Goal: Communication & Community: Answer question/provide support

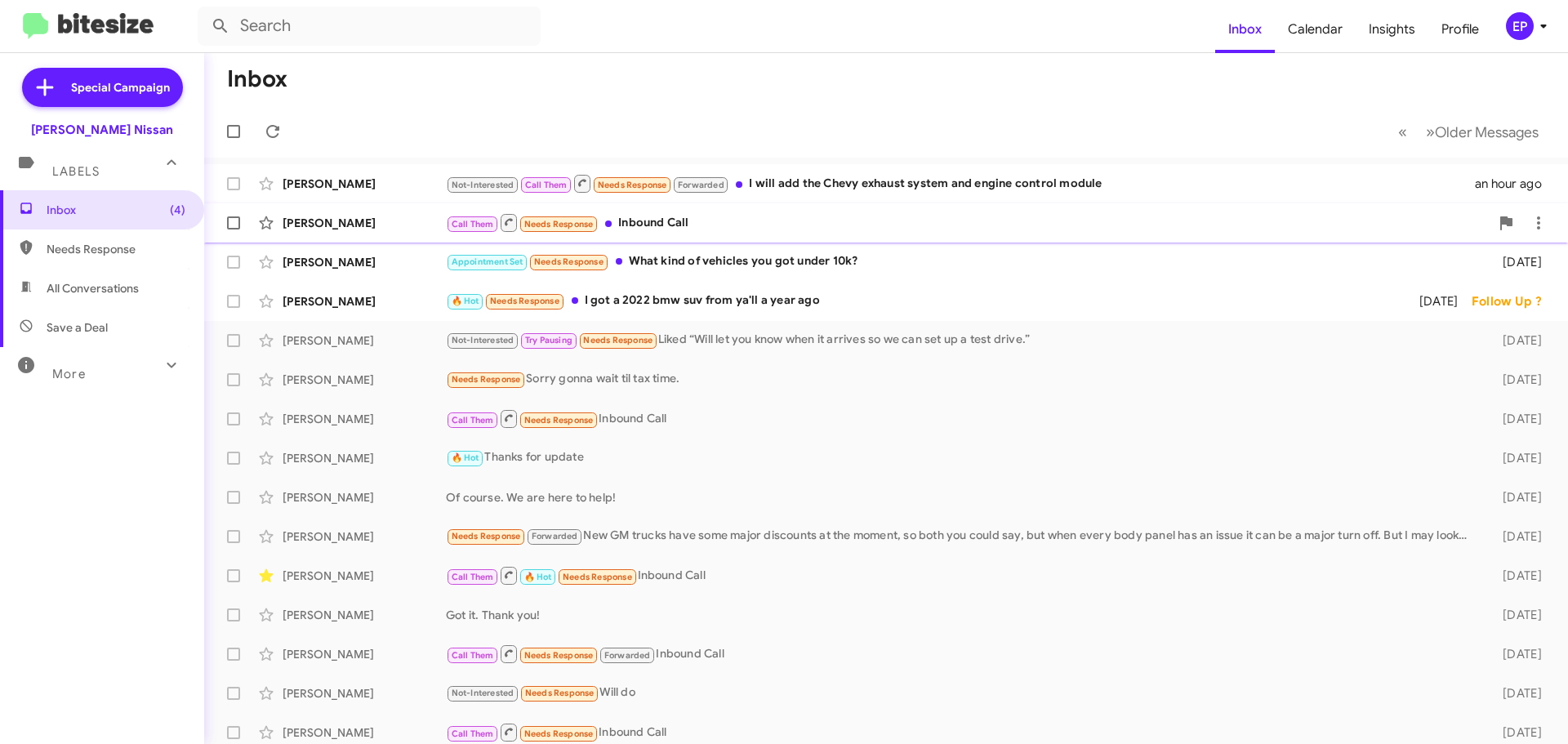
click at [673, 230] on div "Call Them Needs Response Inbound Call" at bounding box center [967, 222] width 1043 height 21
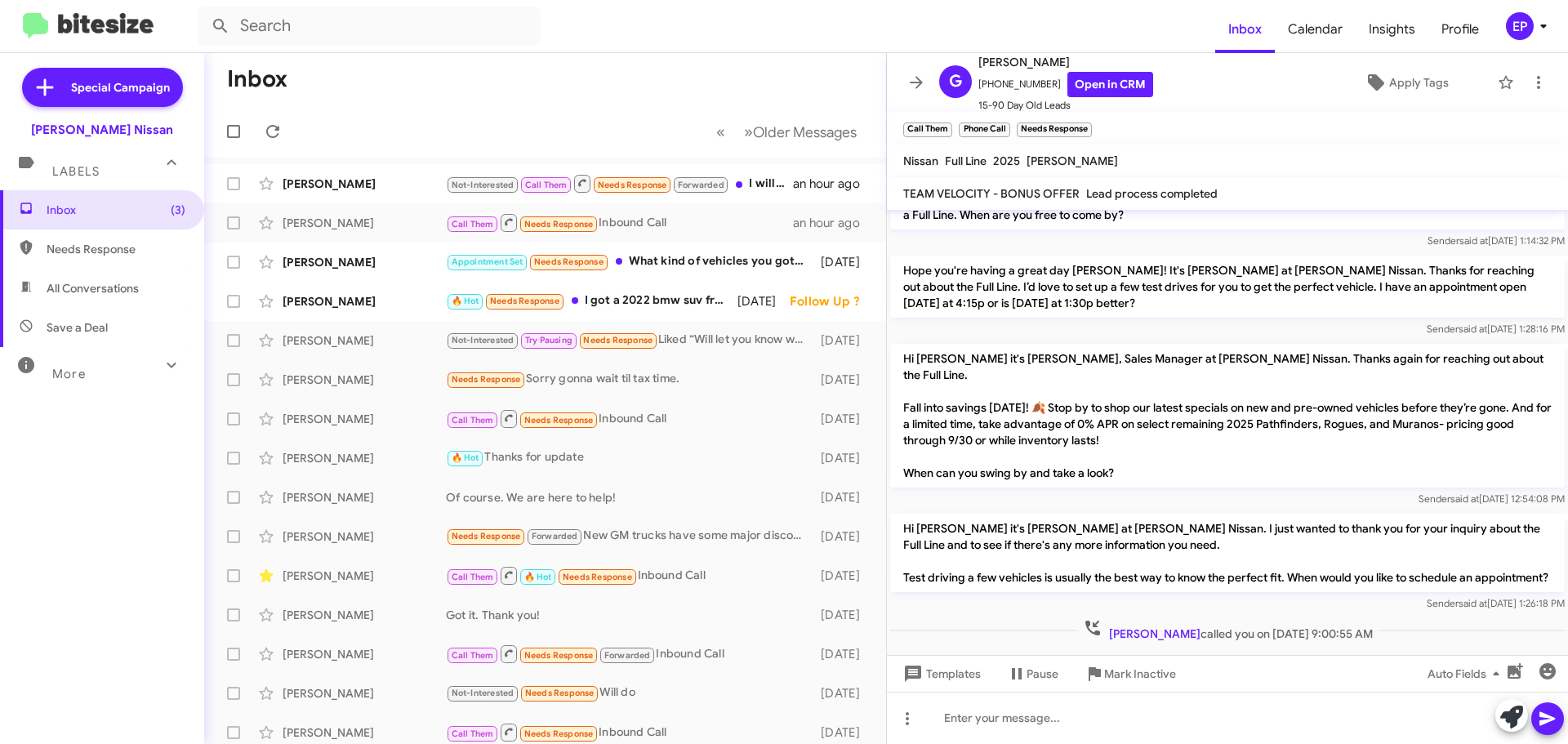
scroll to position [40, 0]
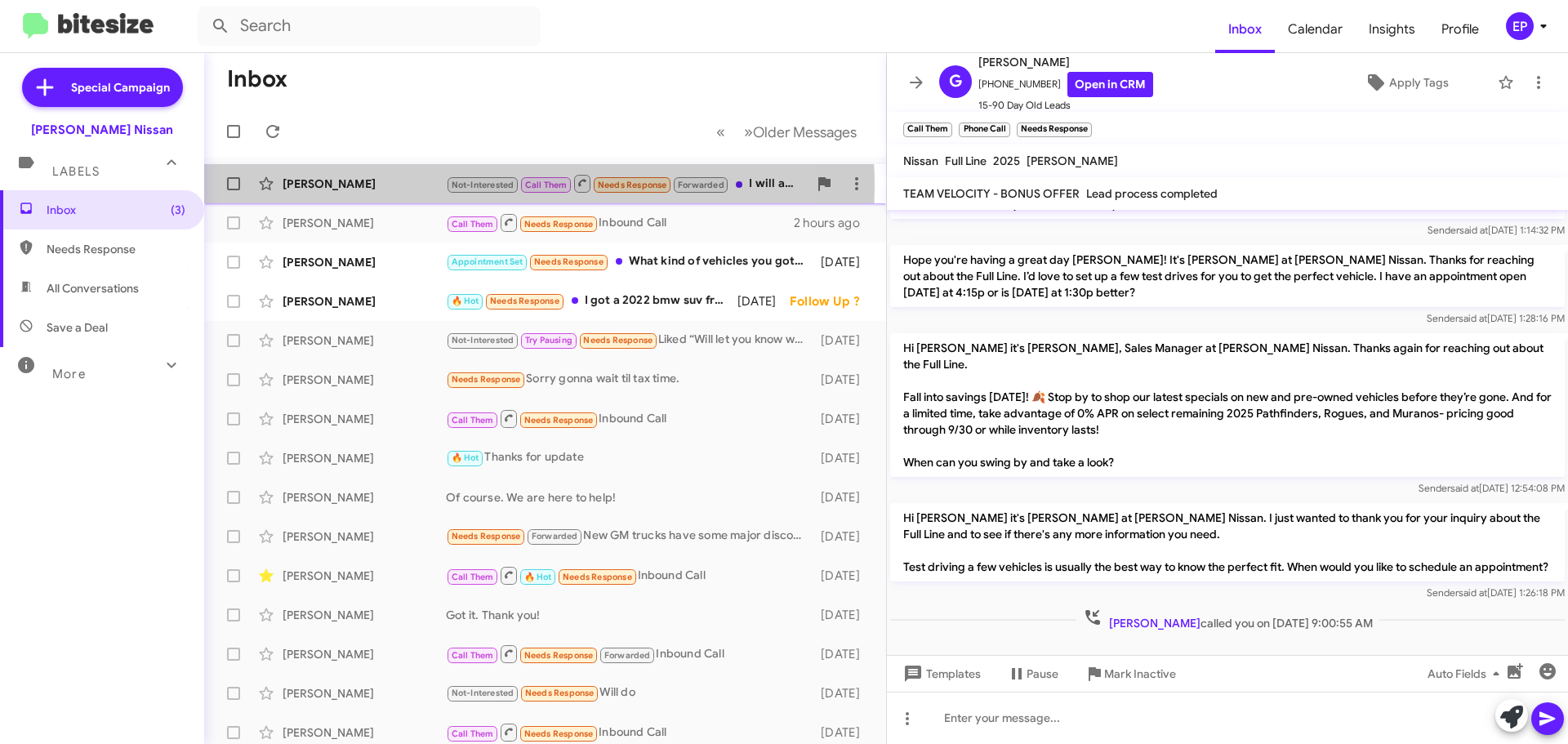
click at [430, 186] on div "[PERSON_NAME]" at bounding box center [364, 184] width 163 height 16
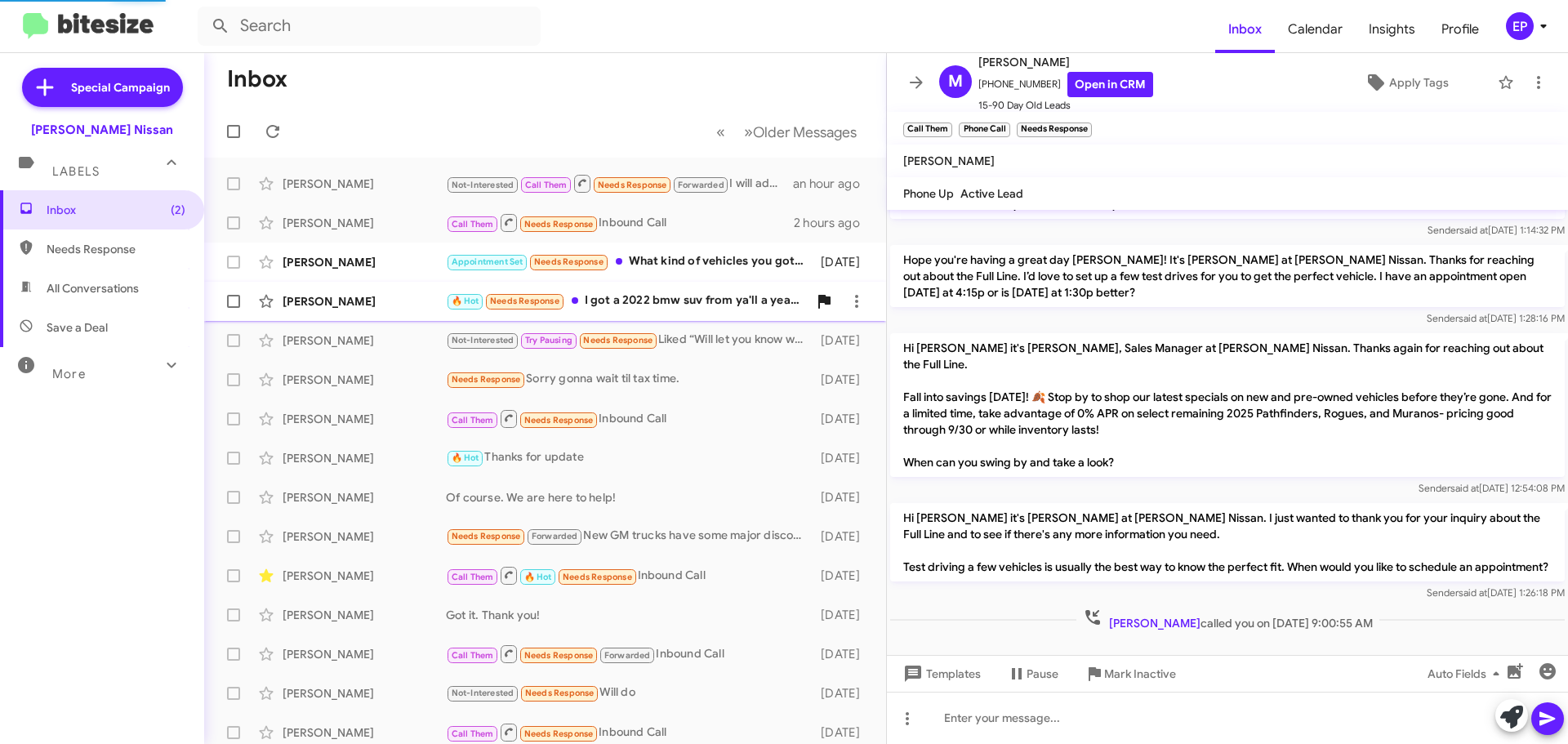
scroll to position [800, 0]
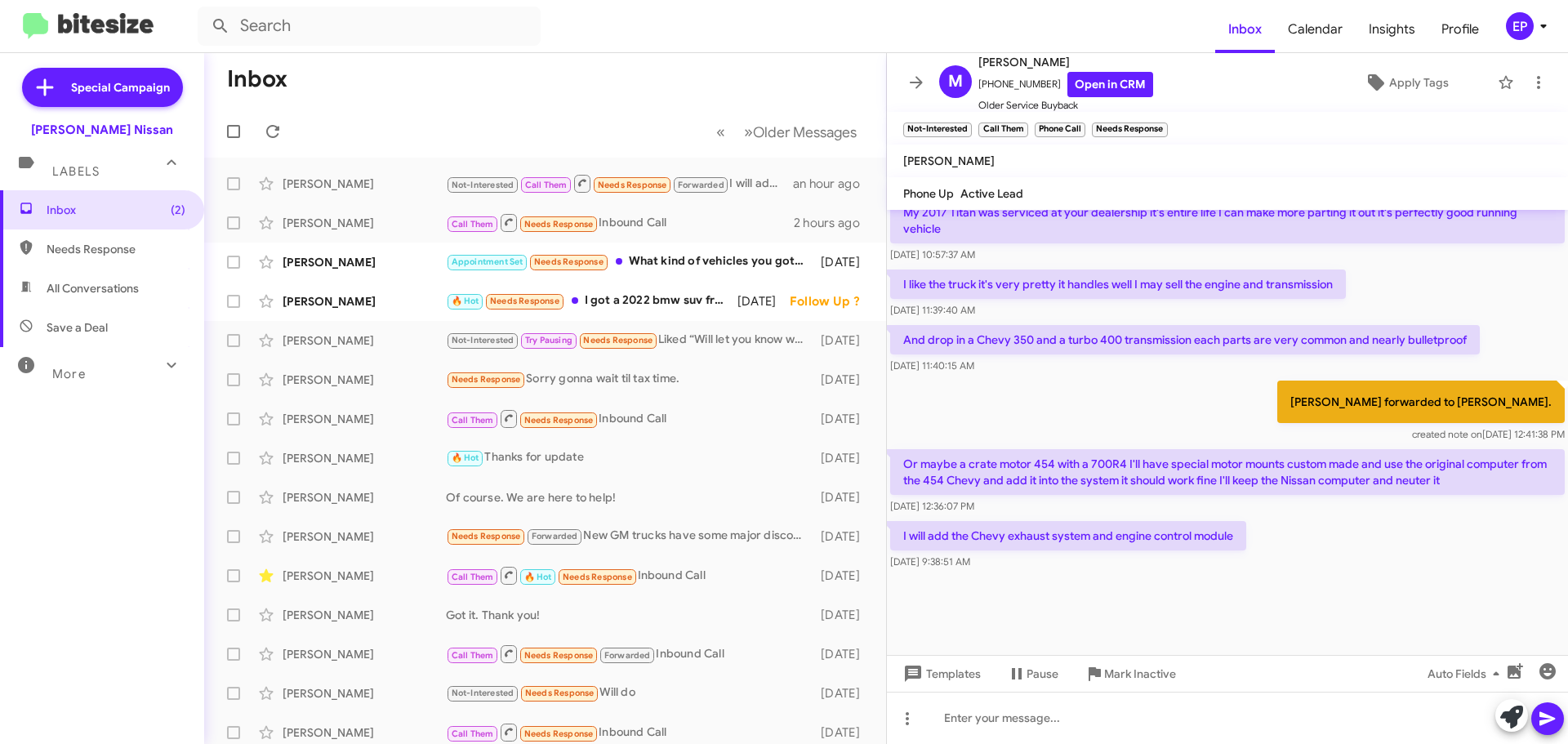
click at [1124, 412] on div "[PERSON_NAME] forwarded to [PERSON_NAME]. created note on [DATE] 12:41:38 PM" at bounding box center [1227, 411] width 681 height 69
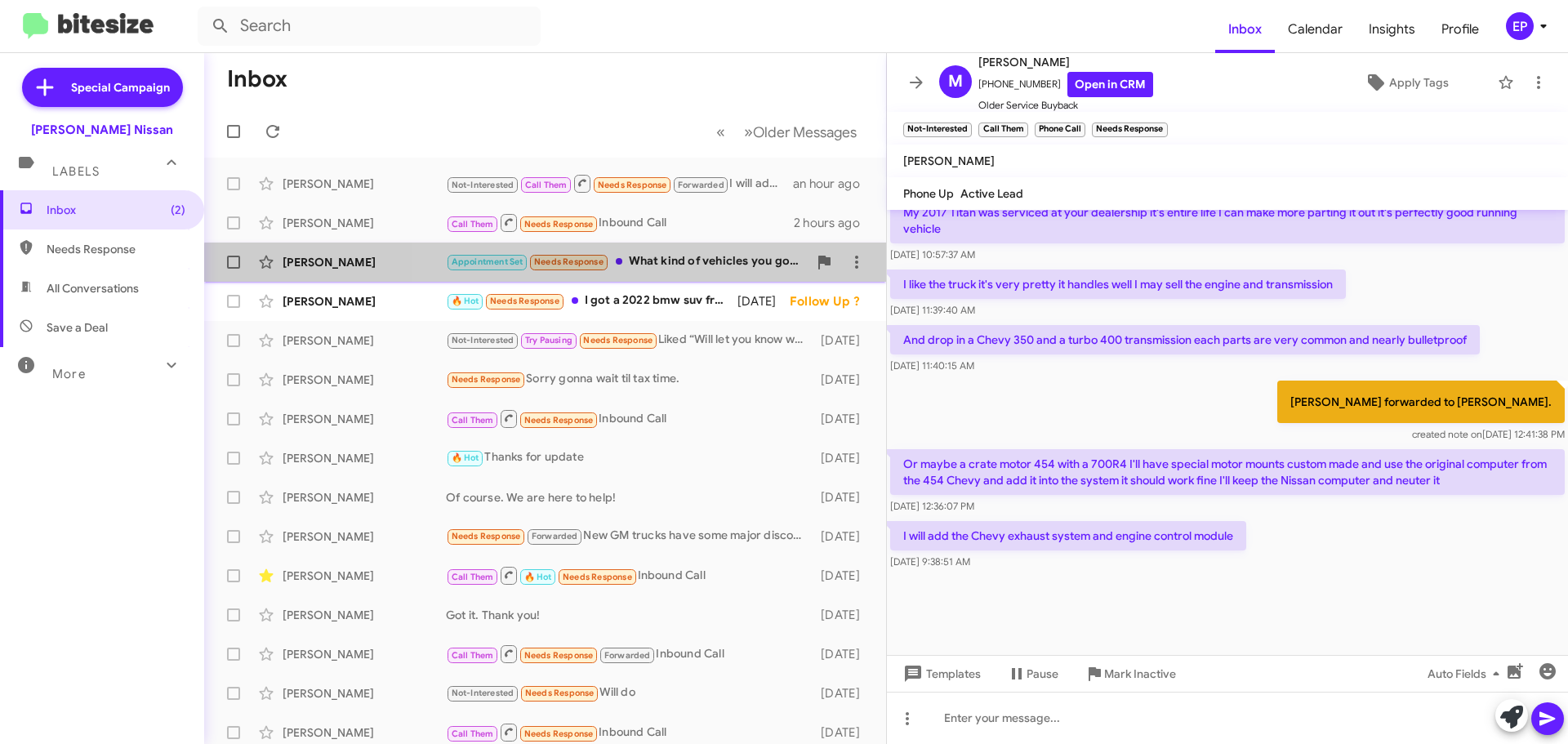
click at [691, 271] on div "Appointment Set Needs Response What kind of vehicles you got under 10k?" at bounding box center [627, 261] width 362 height 19
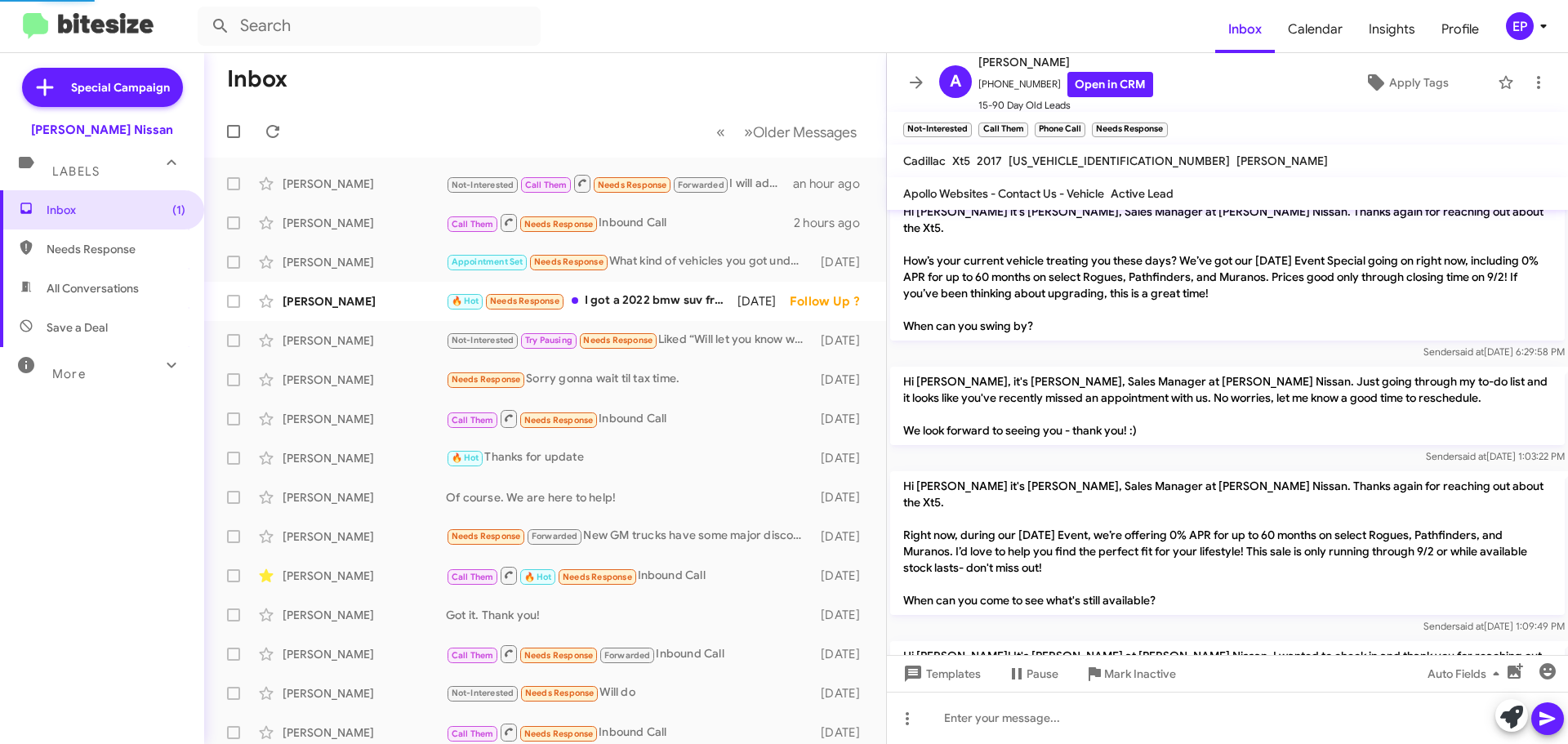
scroll to position [1478, 0]
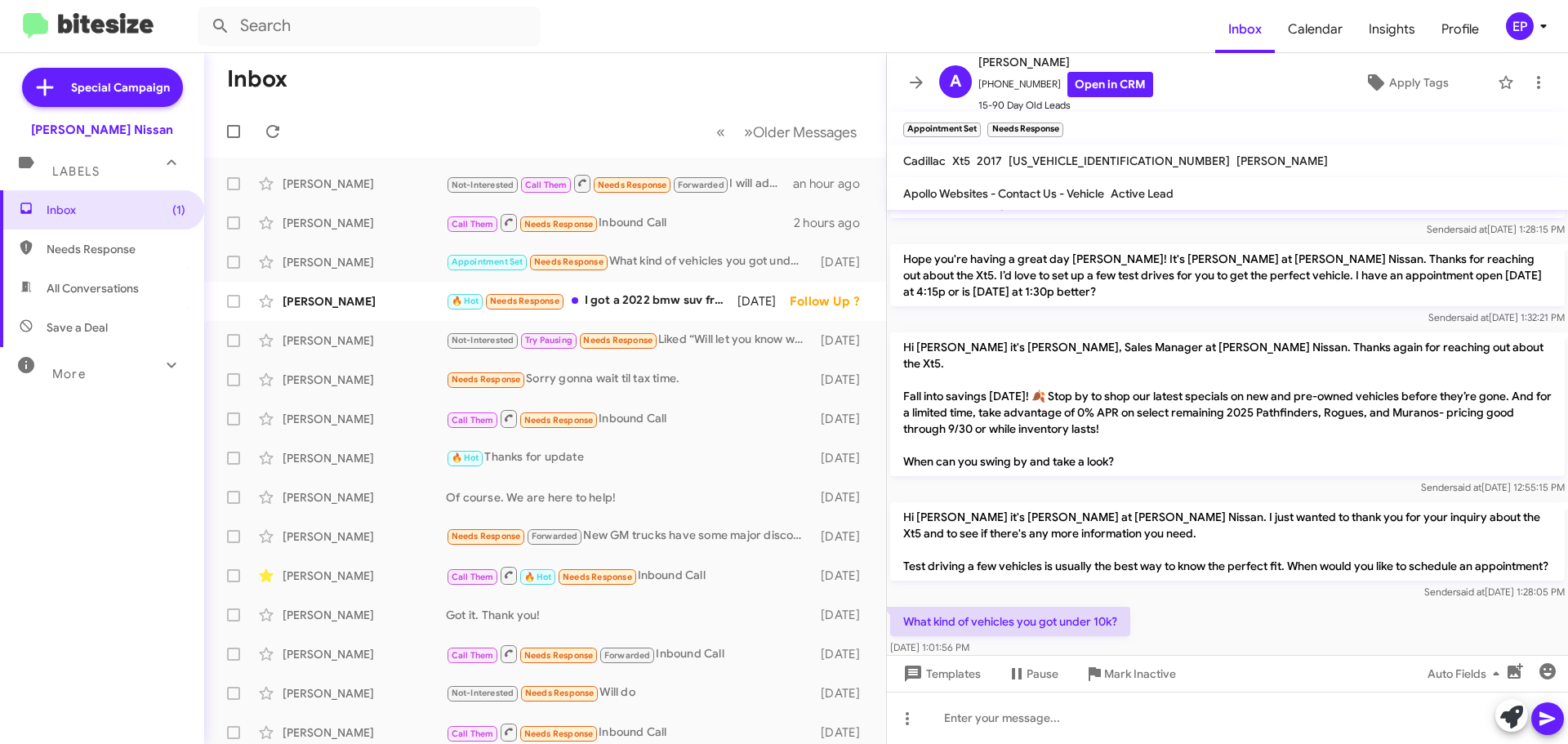
click at [1192, 603] on div "What kind of vehicles you got under 10k? [DATE] 1:01:56 PM" at bounding box center [1227, 631] width 681 height 56
click at [669, 302] on div "🔥 Hot Needs Response I got a 2022 bmw suv from ya'll a year ago" at bounding box center [627, 300] width 362 height 19
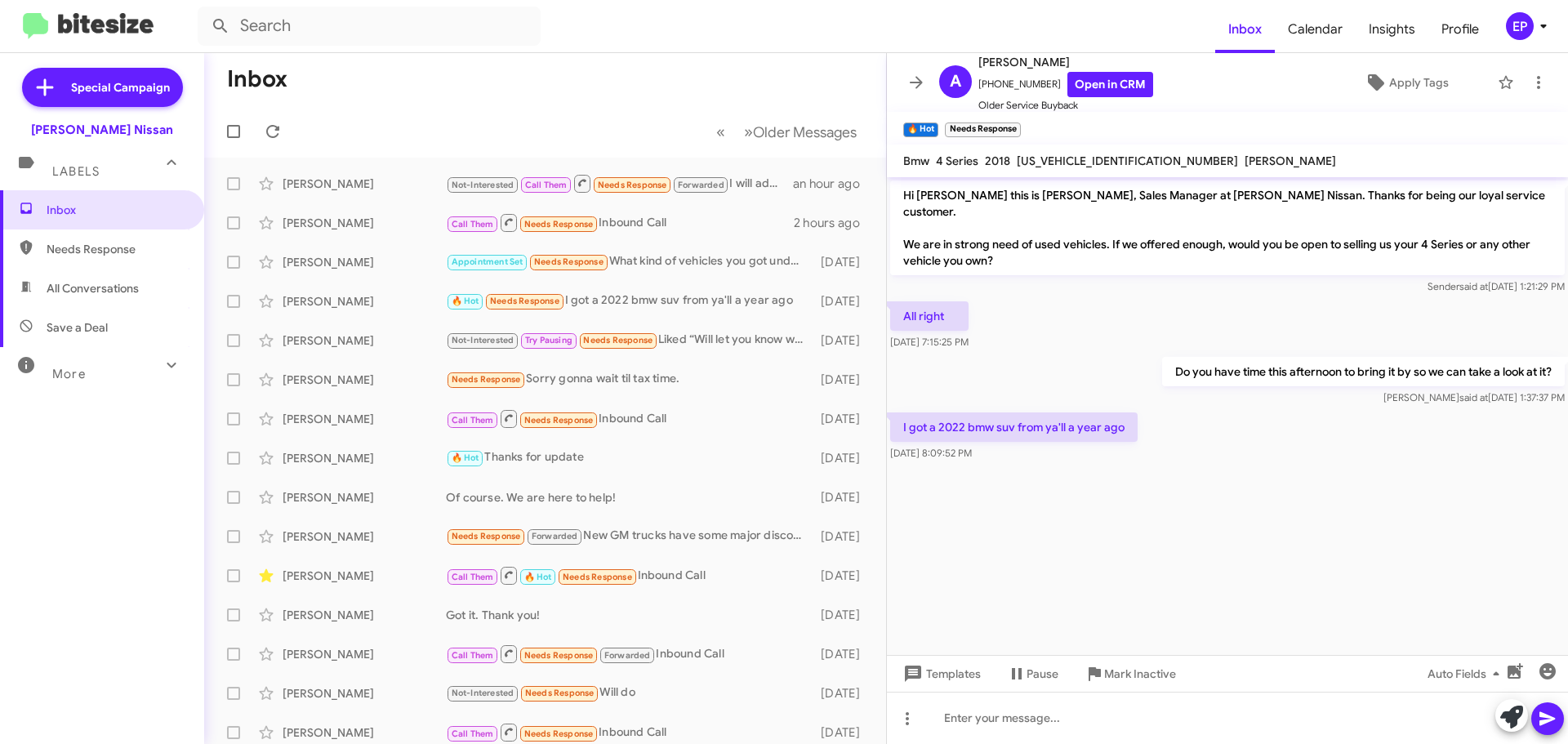
click at [1272, 483] on cdk-virtual-scroll-viewport "Hi [PERSON_NAME] this is [PERSON_NAME], Sales Manager at [PERSON_NAME] Nissan. …" at bounding box center [1227, 415] width 681 height 477
click at [1114, 81] on link "Open in CRM" at bounding box center [1110, 84] width 86 height 25
click at [1230, 513] on cdk-virtual-scroll-viewport "Hi [PERSON_NAME] this is [PERSON_NAME], Sales Manager at [PERSON_NAME] Nissan. …" at bounding box center [1227, 415] width 681 height 477
click at [1196, 541] on cdk-virtual-scroll-viewport "Hi [PERSON_NAME] this is [PERSON_NAME], Sales Manager at [PERSON_NAME] Nissan. …" at bounding box center [1227, 415] width 681 height 477
click at [1517, 714] on icon at bounding box center [1512, 717] width 23 height 23
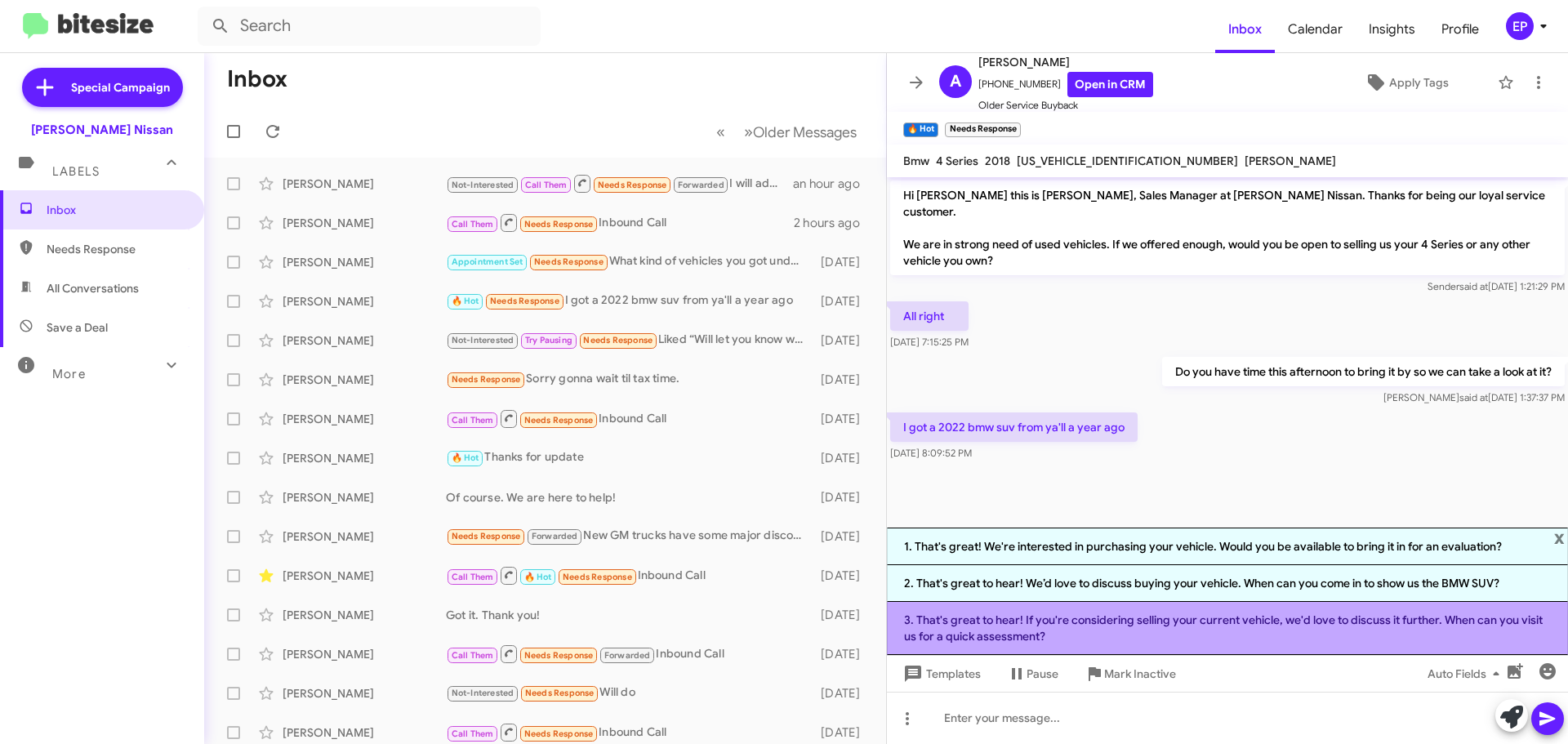
click at [1161, 633] on li "3. That's great to hear! If you're considering selling your current vehicle, we…" at bounding box center [1227, 628] width 681 height 53
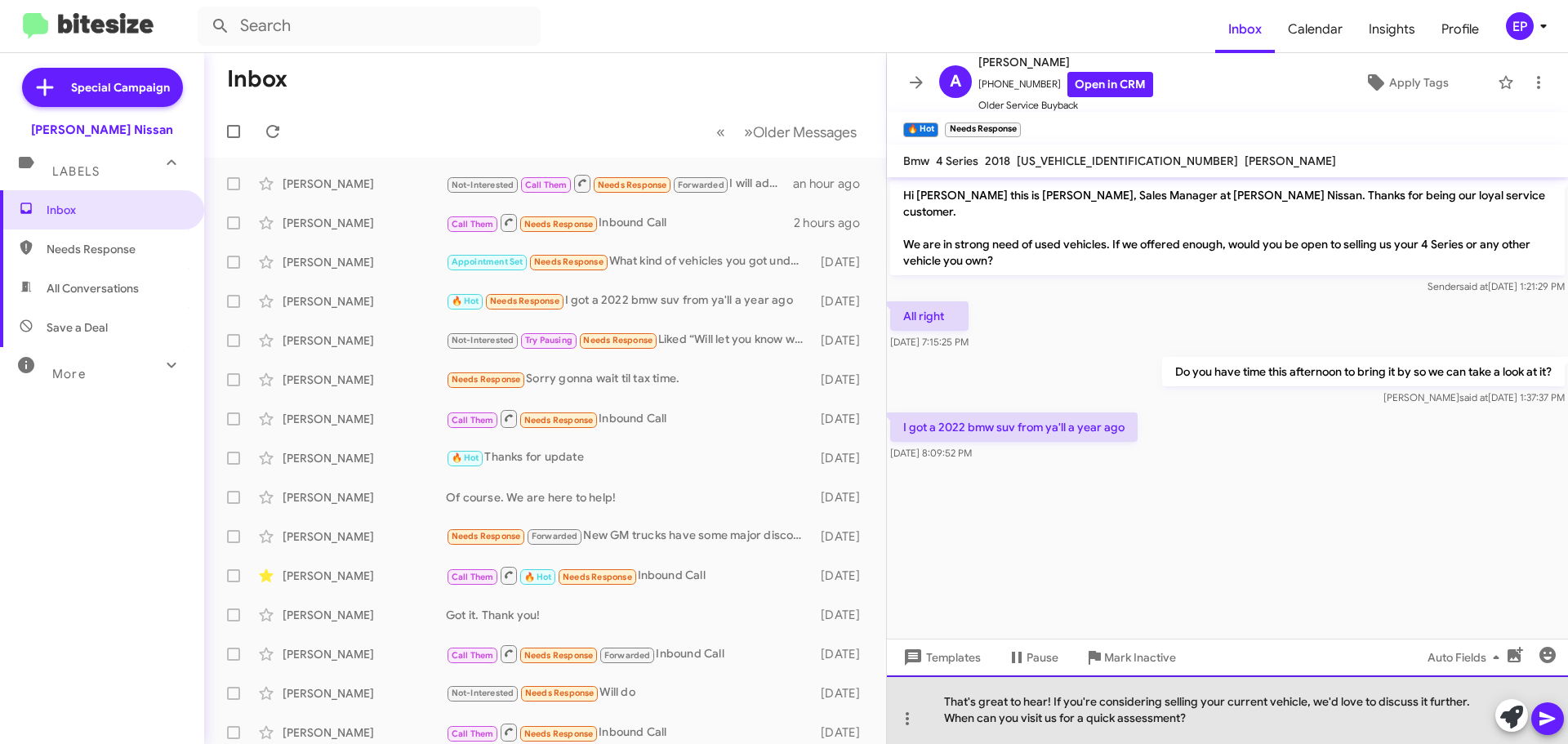
drag, startPoint x: 1269, startPoint y: 731, endPoint x: 1291, endPoint y: 723, distance: 23.4
click at [1291, 723] on div "That's great to hear! If you're considering selling your current vehicle, we'd …" at bounding box center [1227, 709] width 681 height 69
drag, startPoint x: 1281, startPoint y: 723, endPoint x: 961, endPoint y: 723, distance: 320.0
click at [961, 723] on div "That's great to hear! If you're considering selling your current vehicle, we'd …" at bounding box center [1227, 709] width 681 height 69
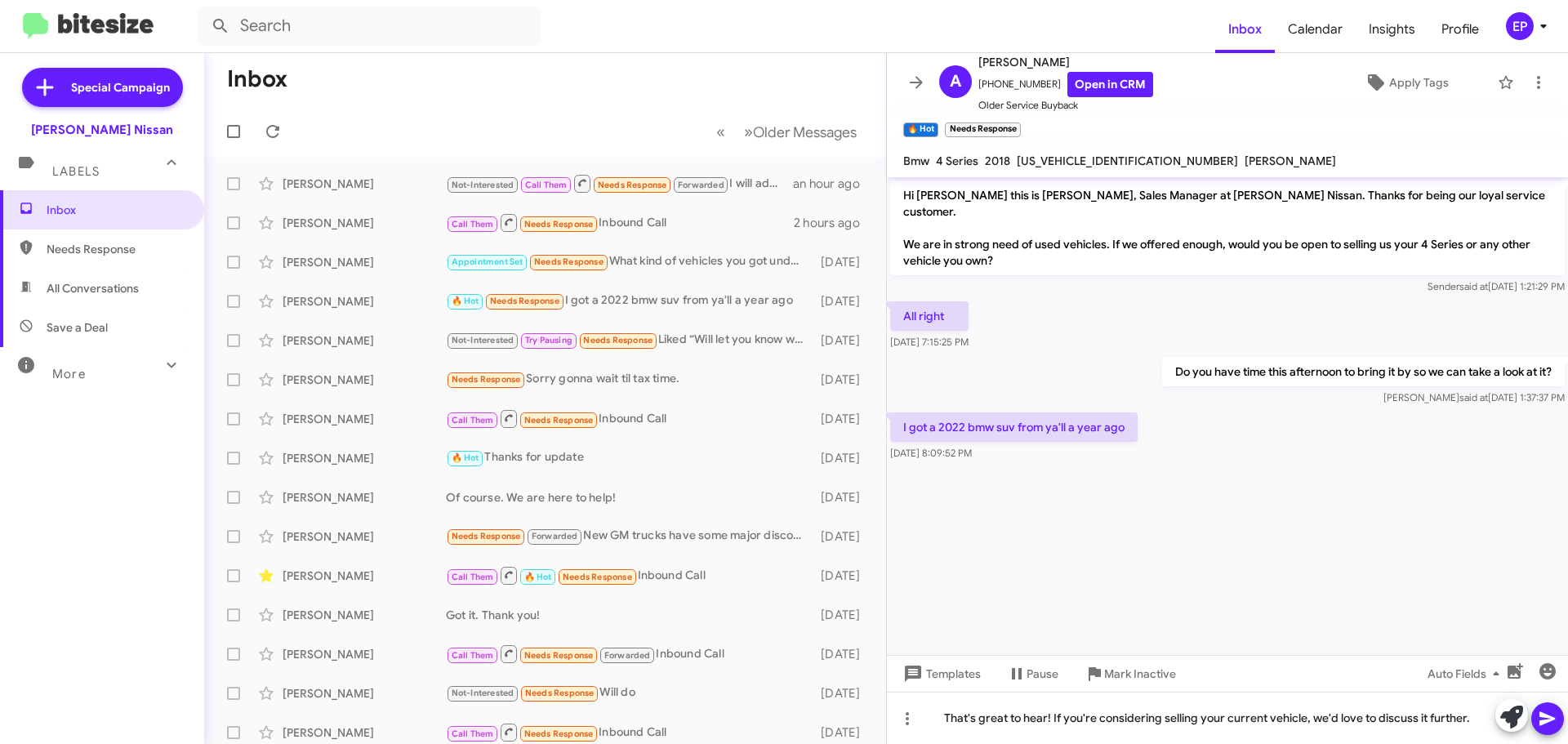
click at [1554, 713] on icon at bounding box center [1547, 718] width 20 height 20
